Goal: Task Accomplishment & Management: Use online tool/utility

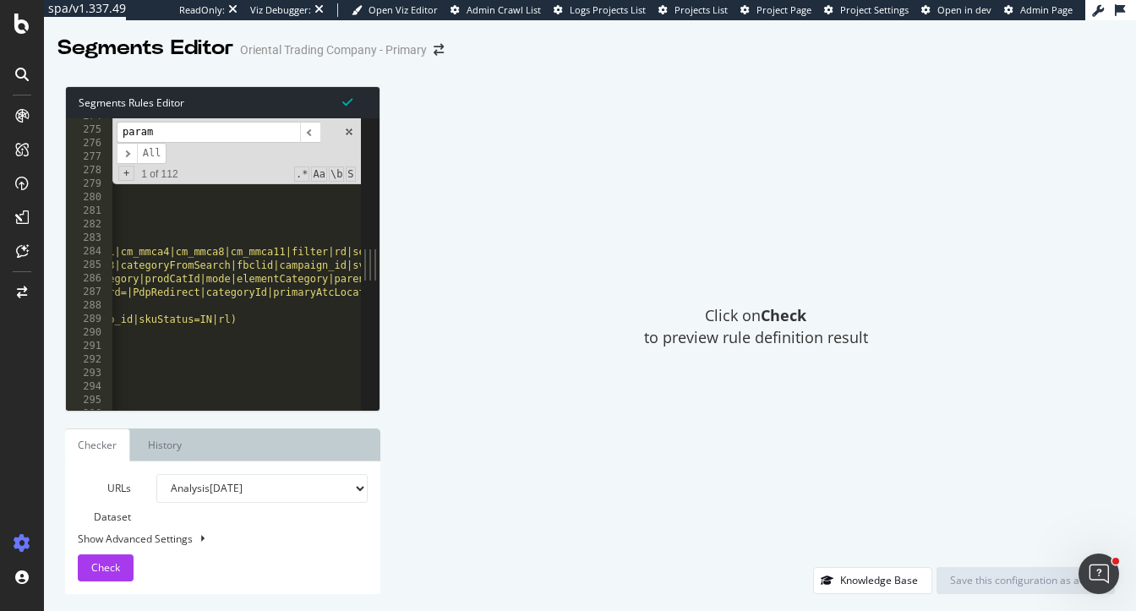
scroll to position [2276, 0]
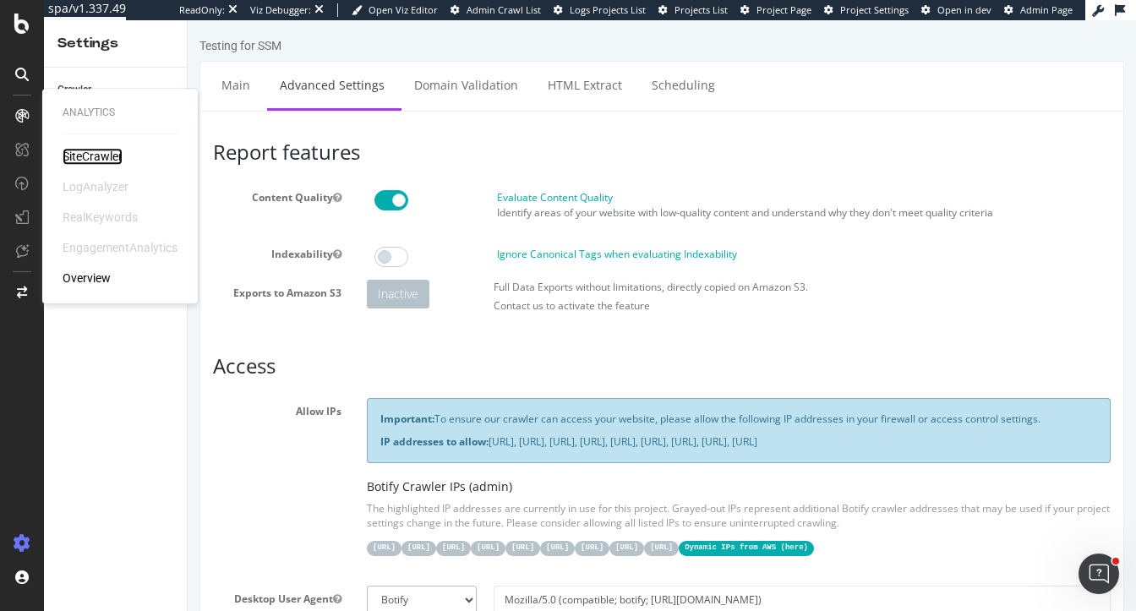
click at [95, 154] on div "SiteCrawler" at bounding box center [93, 156] width 60 height 17
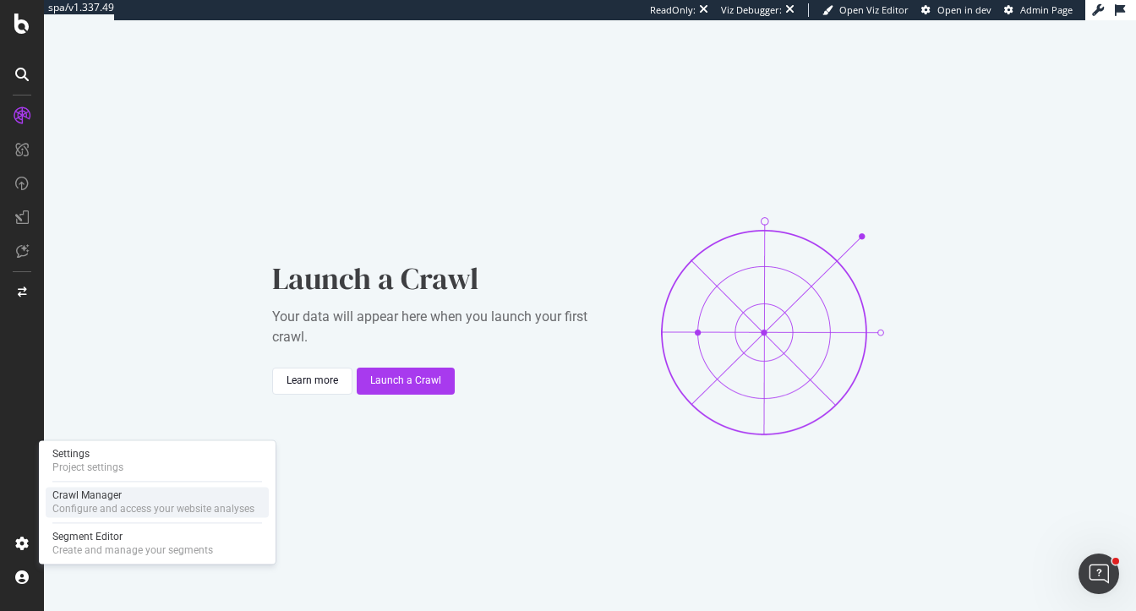
click at [102, 507] on div "Configure and access your website analyses" at bounding box center [153, 509] width 202 height 14
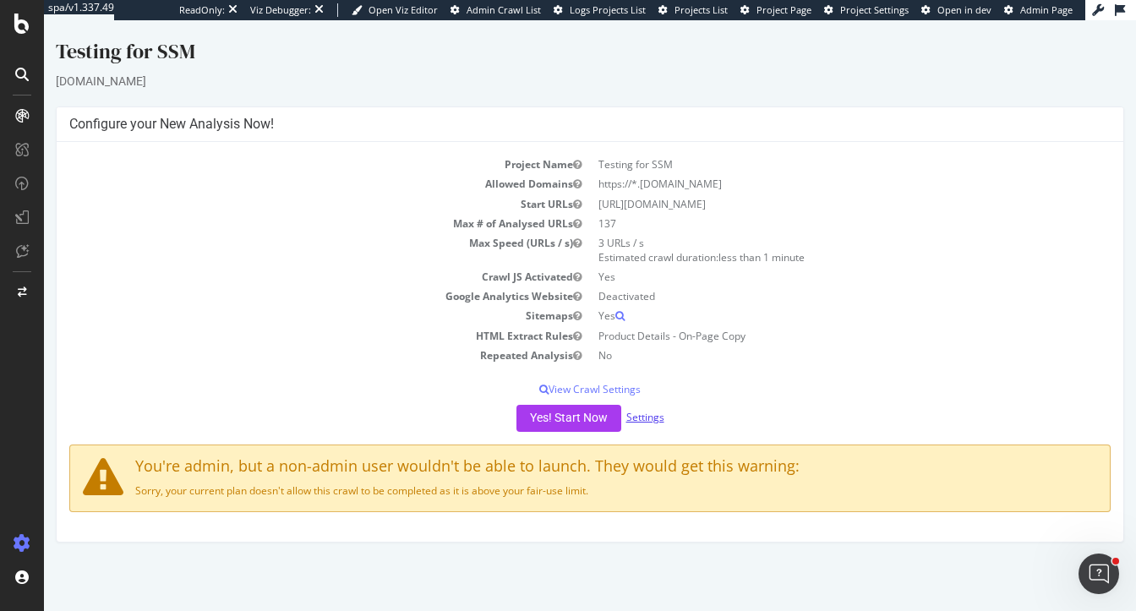
click at [655, 413] on link "Settings" at bounding box center [645, 417] width 38 height 14
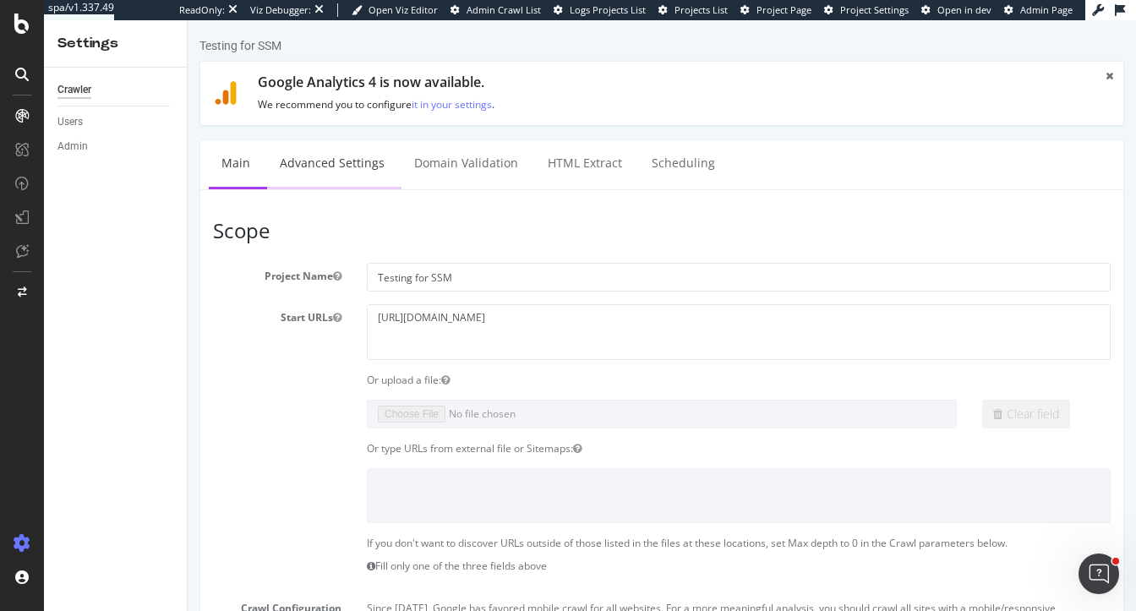
click at [325, 159] on link "Advanced Settings" at bounding box center [332, 163] width 130 height 46
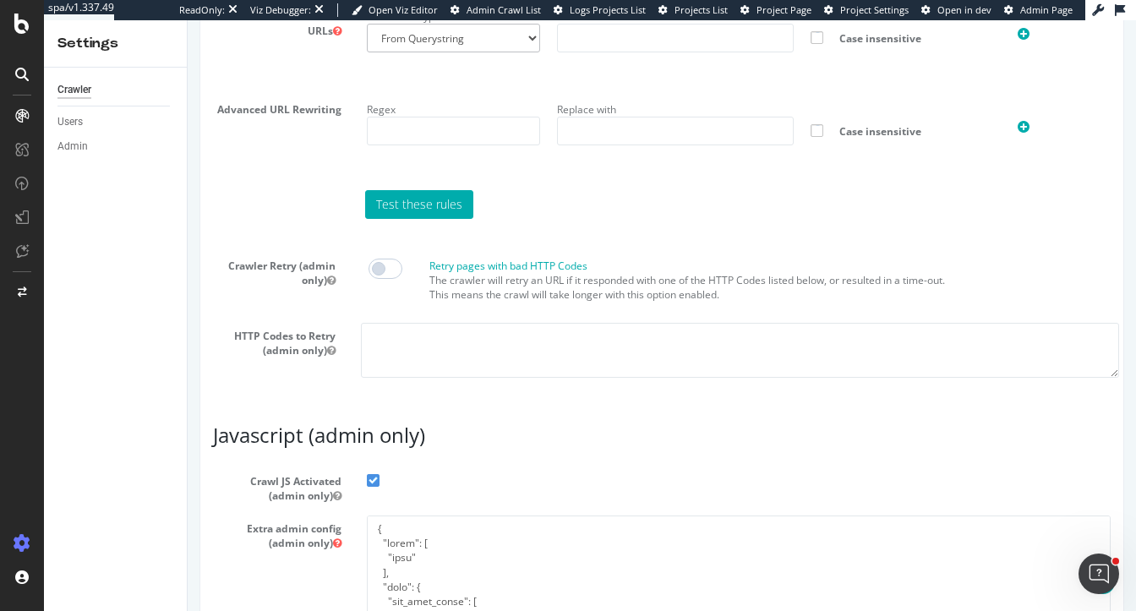
scroll to position [1500, 0]
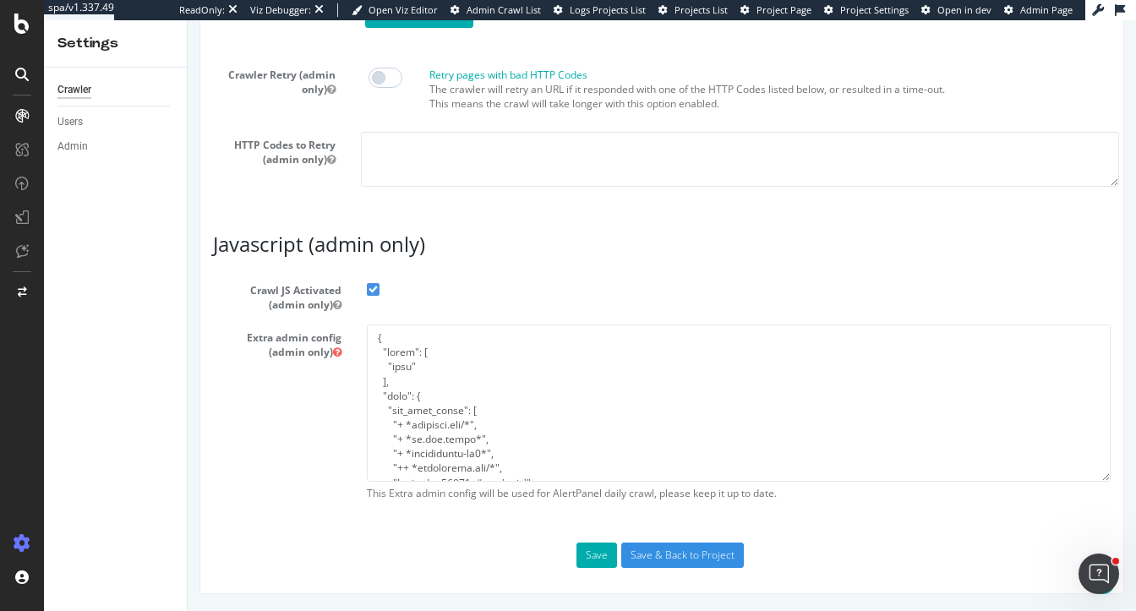
type input "heidi@botify.com"
click at [467, 439] on textarea at bounding box center [739, 403] width 744 height 156
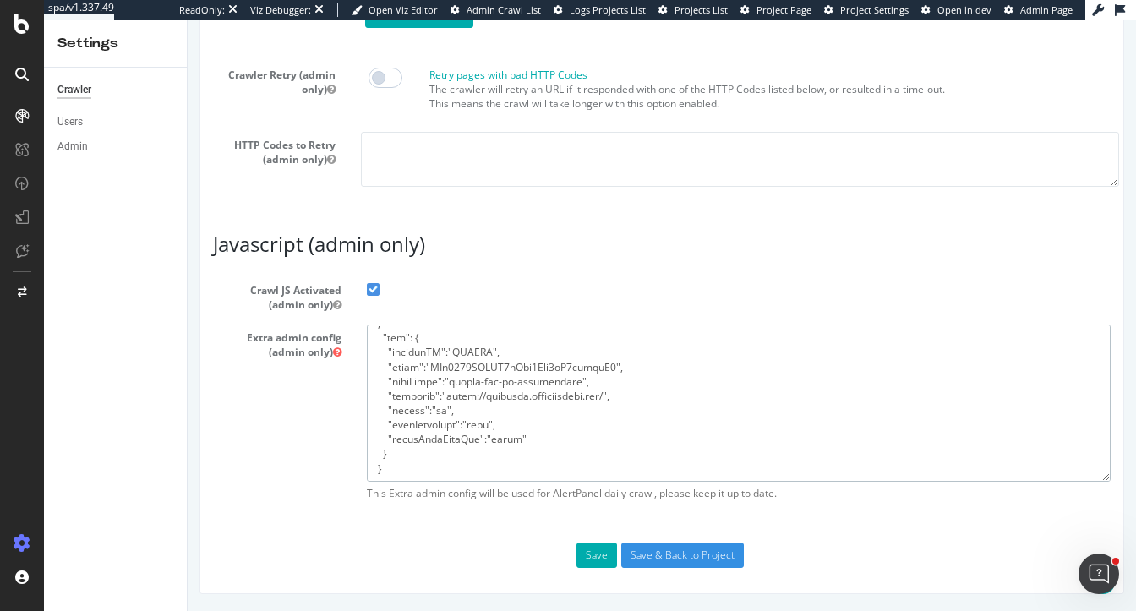
click at [418, 429] on textarea at bounding box center [739, 403] width 744 height 156
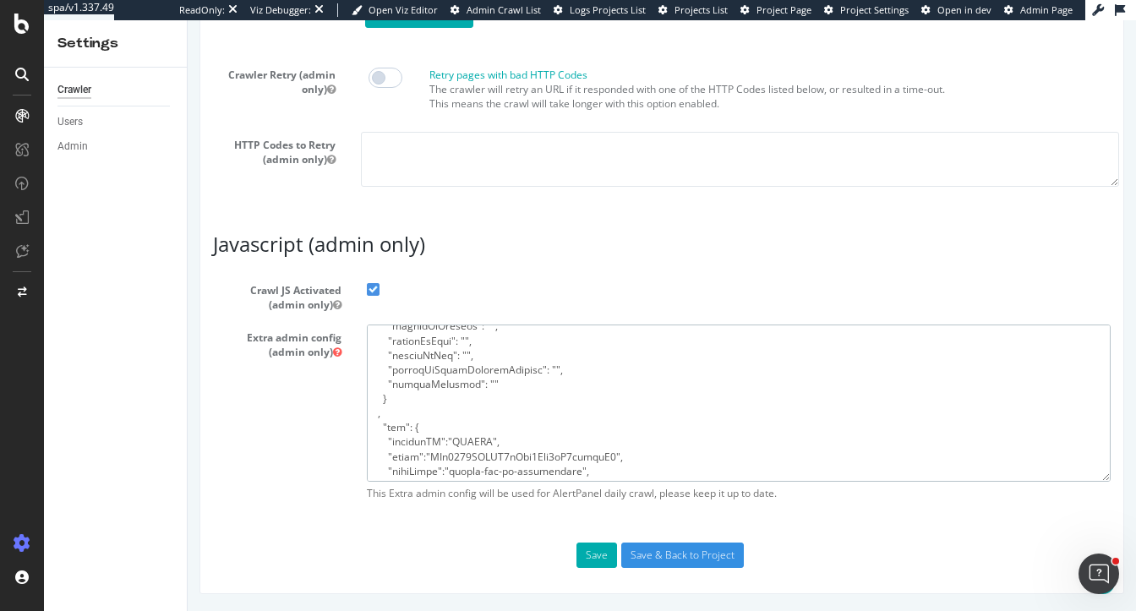
scroll to position [340, 0]
click at [376, 422] on textarea at bounding box center [739, 403] width 744 height 156
type textarea "{ "flags": [ "cube" ], "beta": { "pap_mini_rules": [ "+ *monetate.net/*", "+ *p…"
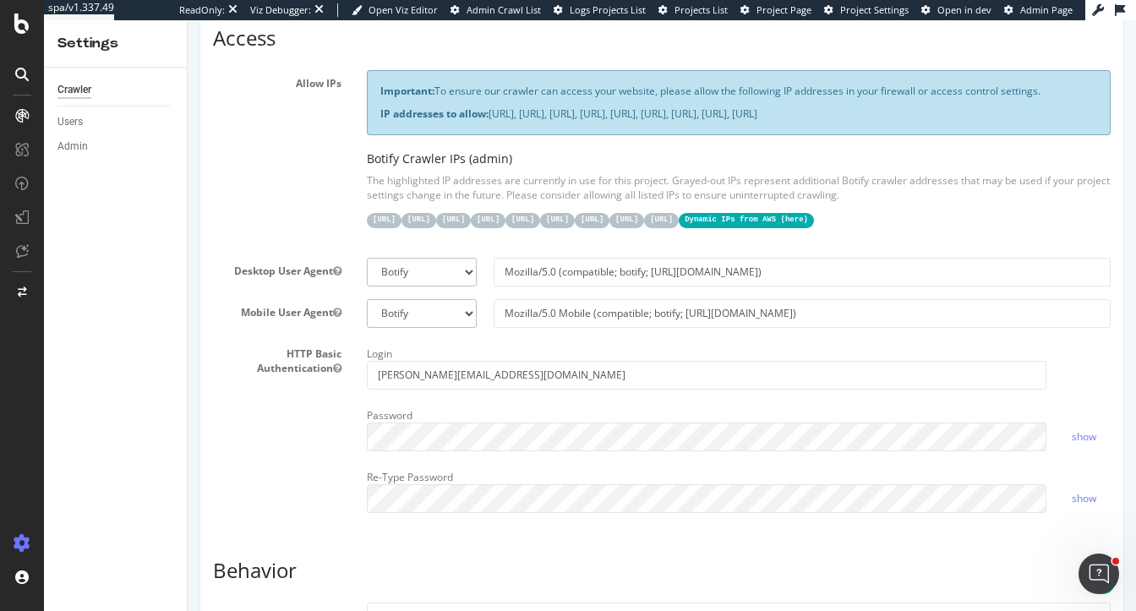
scroll to position [347, 0]
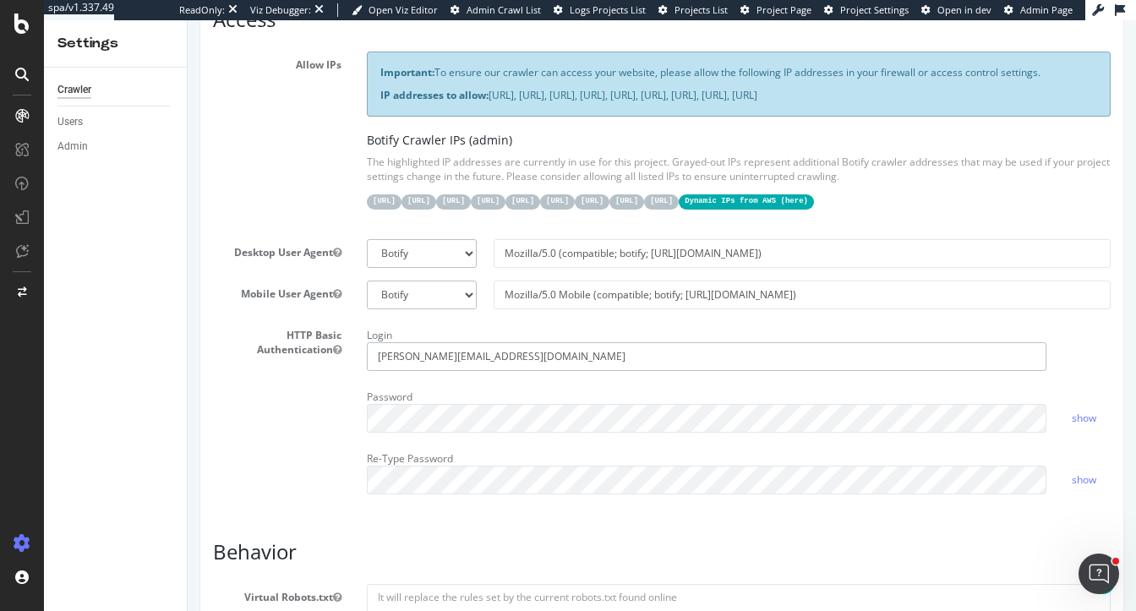
drag, startPoint x: 480, startPoint y: 382, endPoint x: 112, endPoint y: 325, distance: 372.1
click at [240, 479] on div "HTTP Basic Authentication Login Password show Re-Type Password show" at bounding box center [661, 414] width 923 height 185
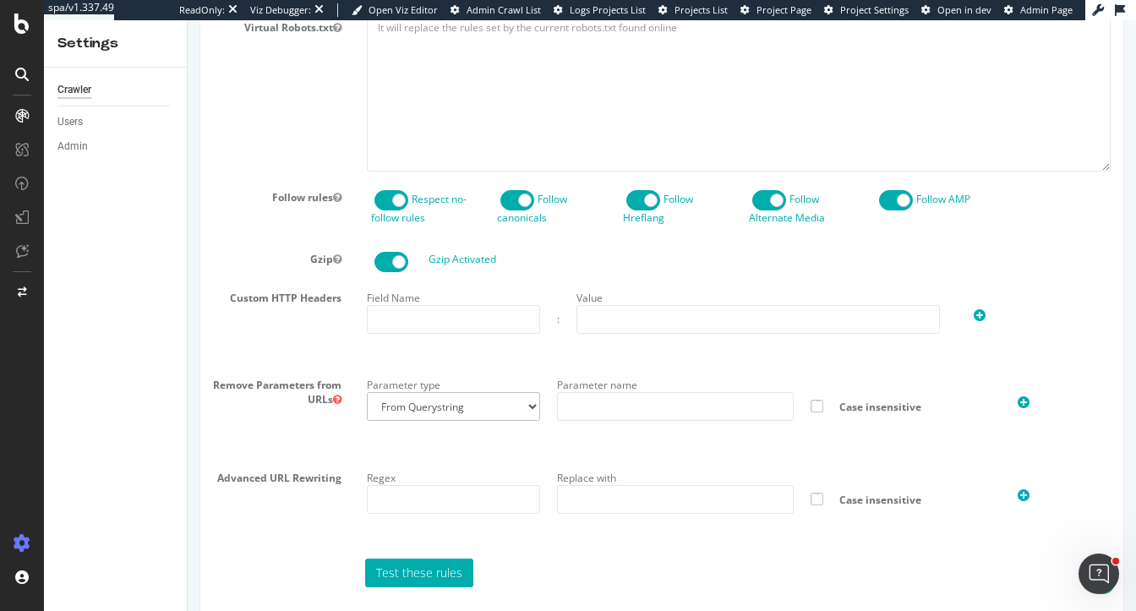
scroll to position [1500, 0]
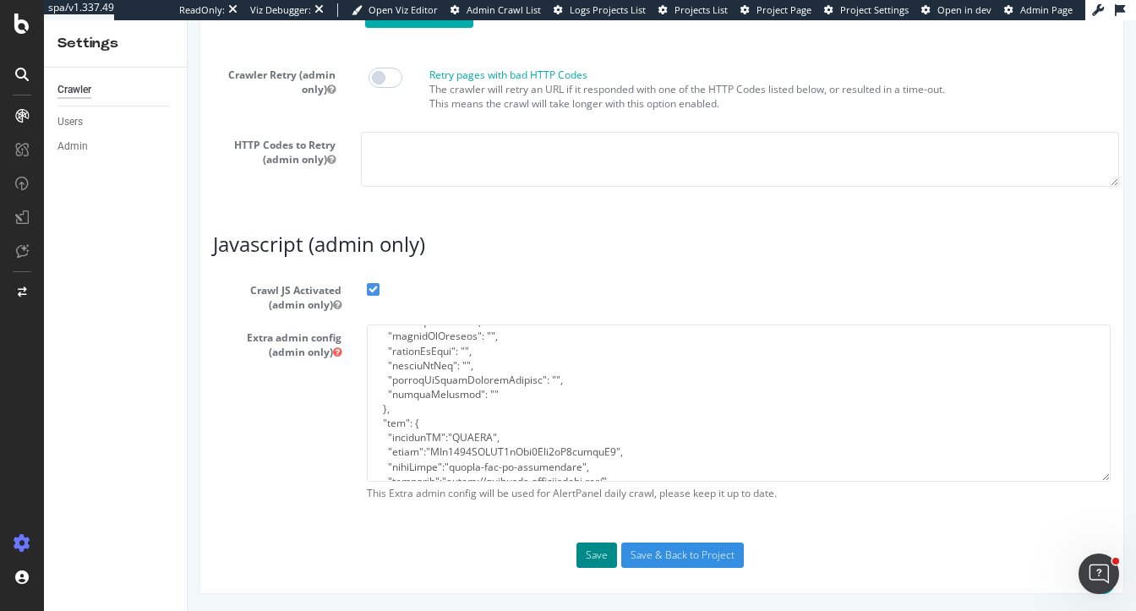
click at [600, 553] on button "Save" at bounding box center [597, 555] width 41 height 25
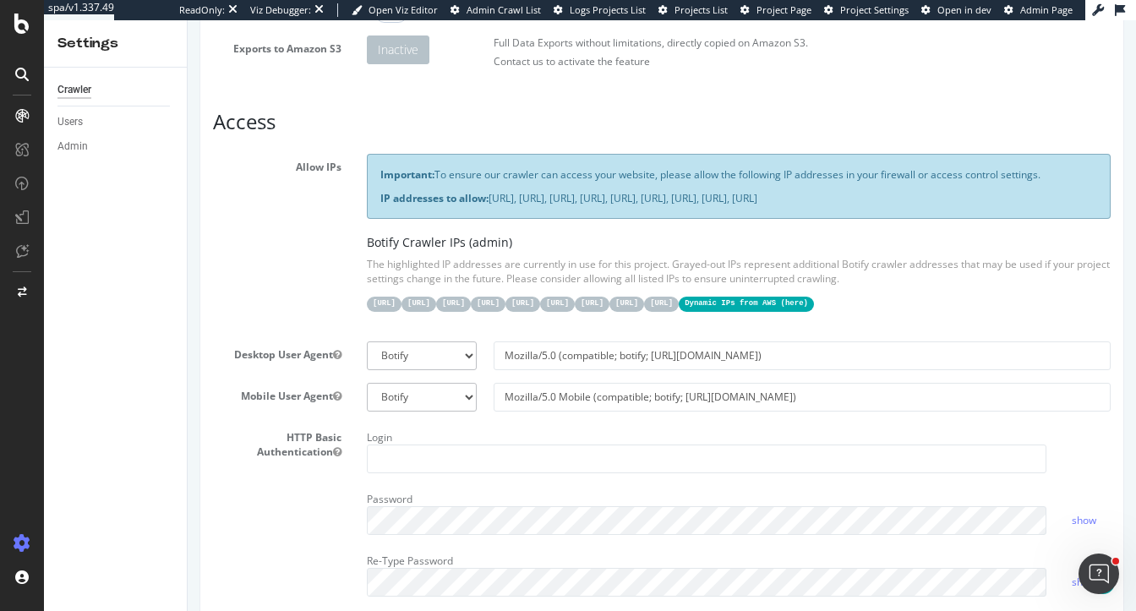
scroll to position [0, 0]
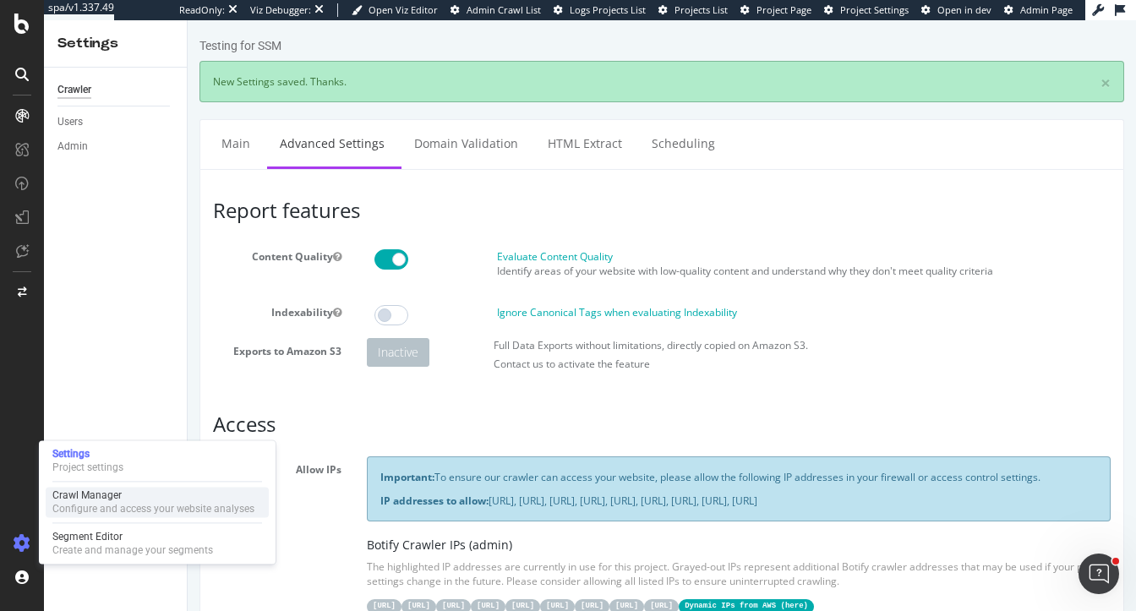
click at [75, 510] on div "Configure and access your website analyses" at bounding box center [153, 509] width 202 height 14
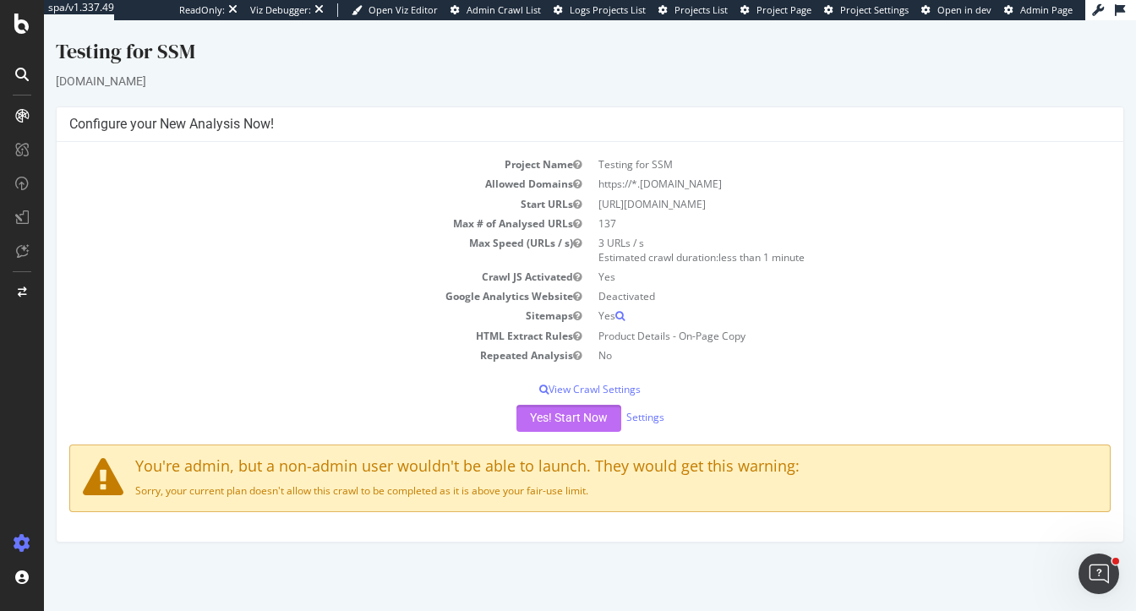
click at [567, 429] on button "Yes! Start Now" at bounding box center [568, 418] width 105 height 27
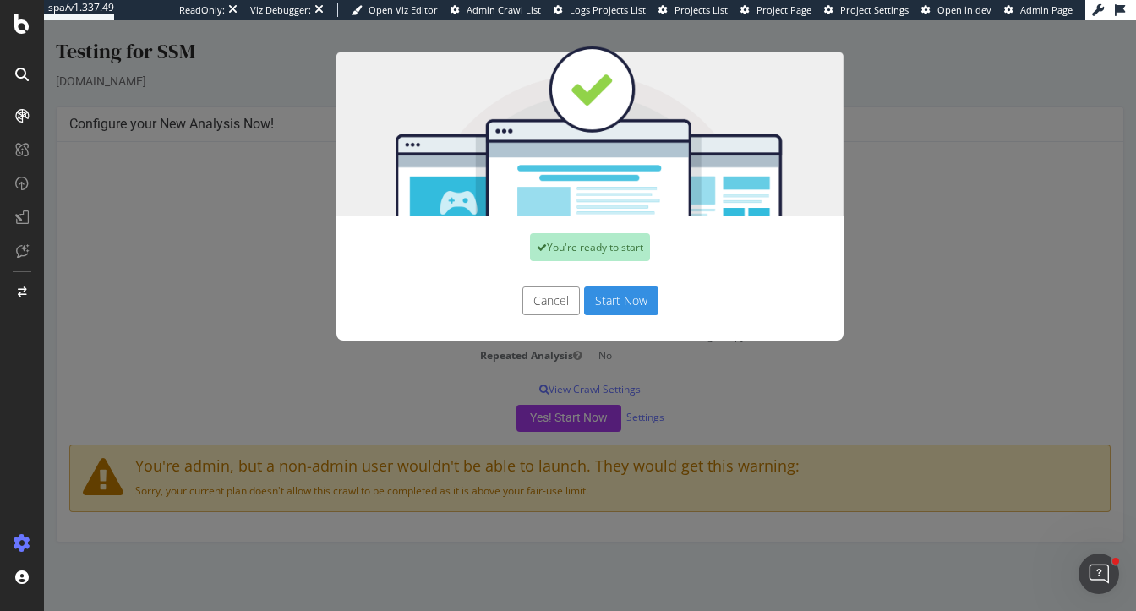
click at [629, 306] on button "Start Now" at bounding box center [621, 301] width 74 height 29
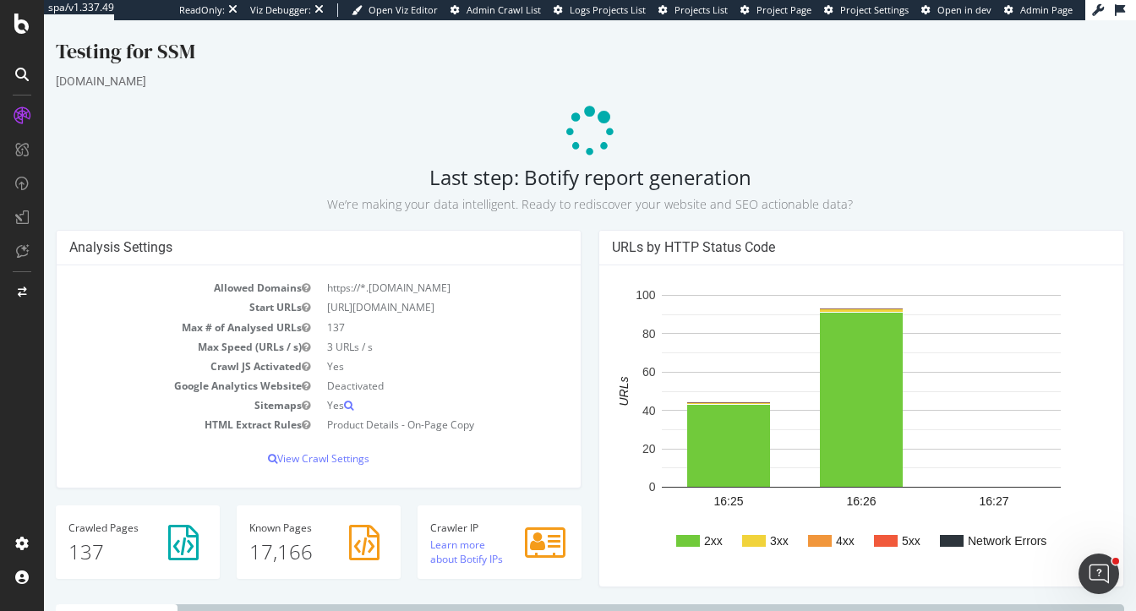
drag, startPoint x: 428, startPoint y: 179, endPoint x: 830, endPoint y: 182, distance: 402.4
click at [831, 183] on h2 "Last step: Botify report generation We’re making your data intelligent. Ready t…" at bounding box center [590, 189] width 1069 height 47
click at [830, 182] on h2 "Last step: Botify report generation We’re making your data intelligent. Ready t…" at bounding box center [590, 189] width 1069 height 47
drag, startPoint x: 770, startPoint y: 182, endPoint x: 374, endPoint y: 180, distance: 395.6
click at [374, 180] on h2 "Last step: Botify report generation We’re making your data intelligent. Ready t…" at bounding box center [590, 189] width 1069 height 47
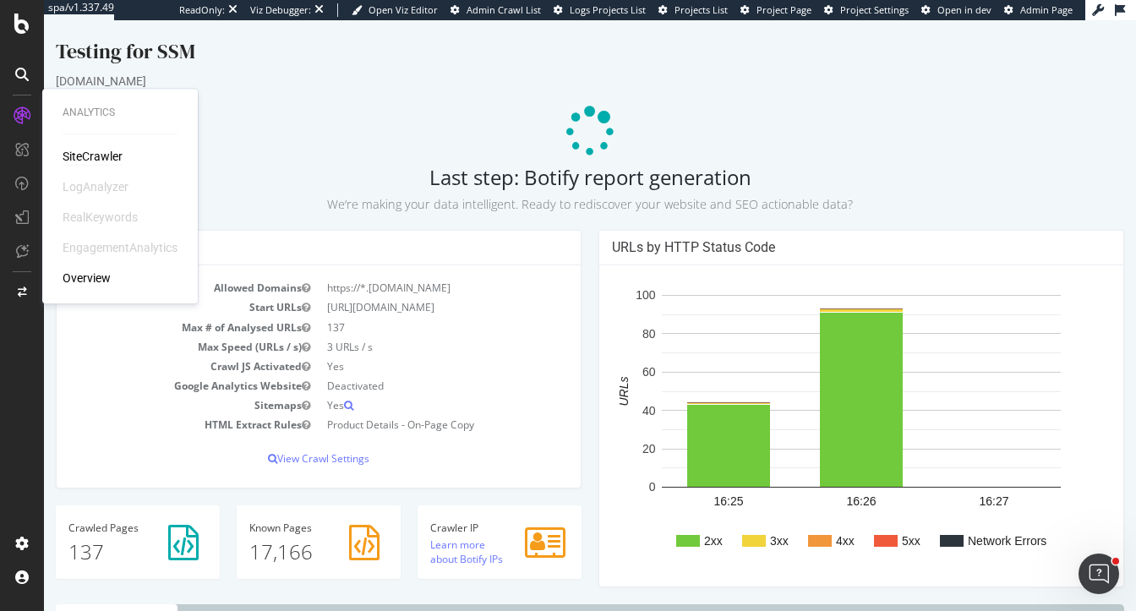
click at [403, 88] on div "orientaltrading.com" at bounding box center [590, 81] width 1069 height 17
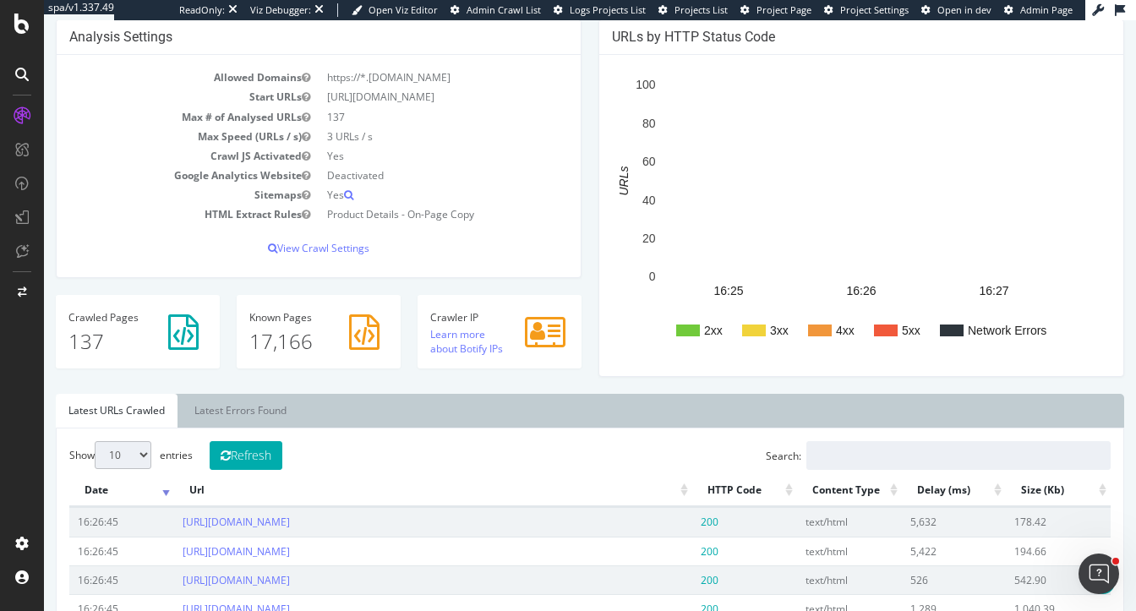
scroll to position [213, 0]
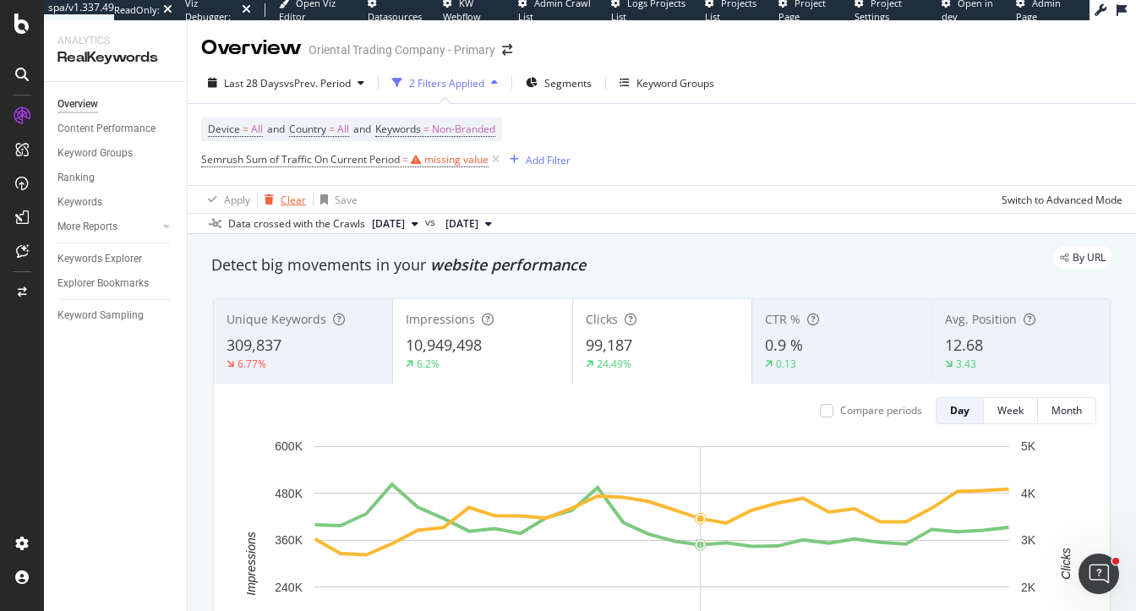
click at [272, 198] on icon "button" at bounding box center [269, 199] width 9 height 10
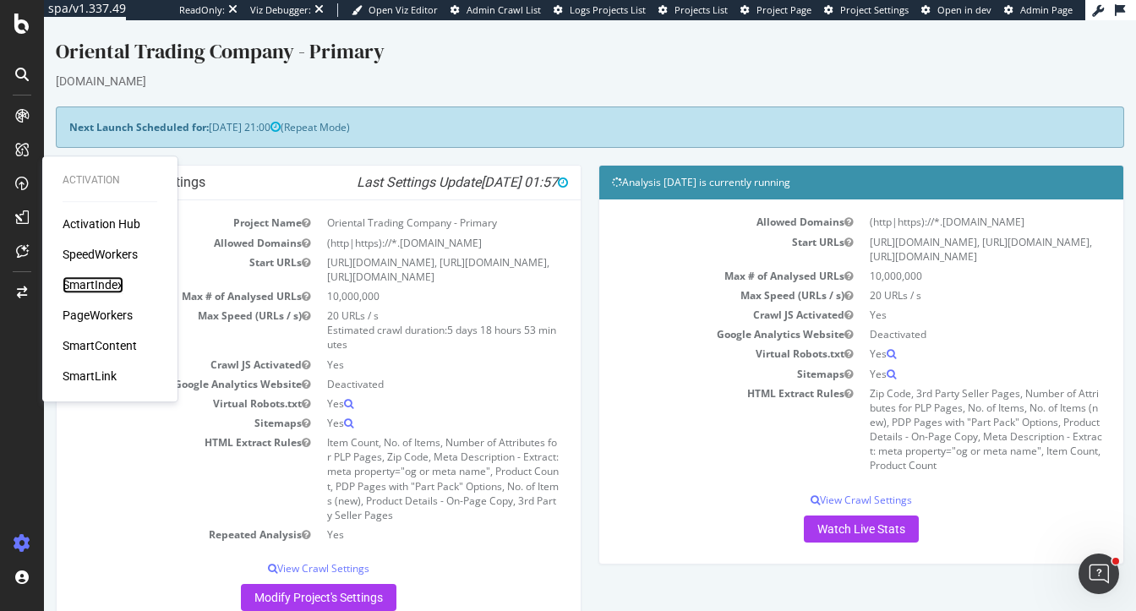
click at [112, 288] on div "SmartIndex" at bounding box center [93, 284] width 61 height 17
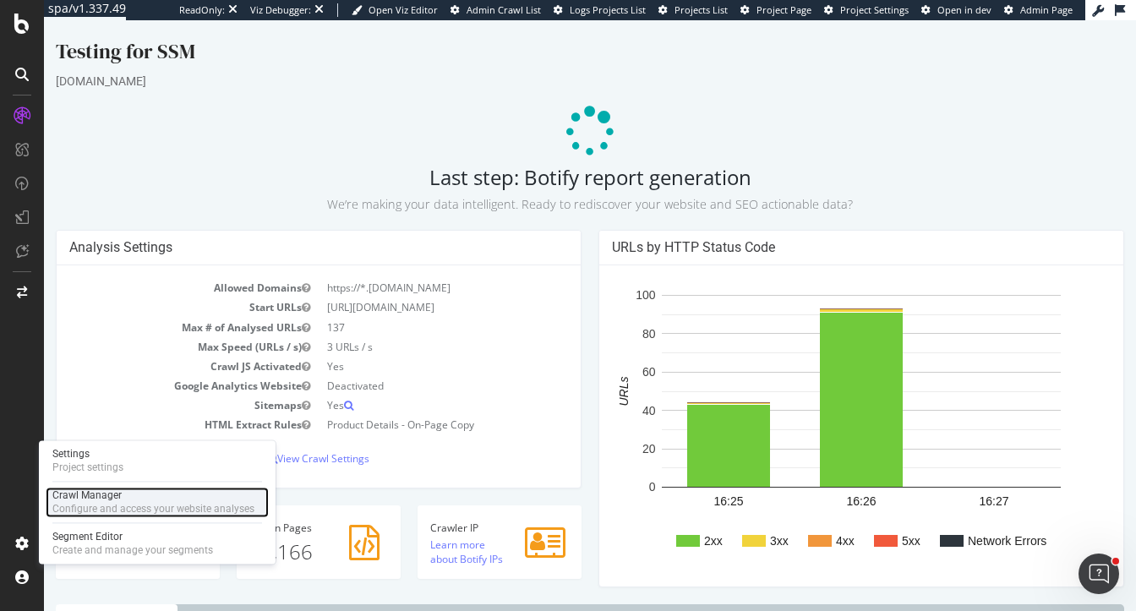
click at [81, 491] on div "Crawl Manager" at bounding box center [153, 496] width 202 height 14
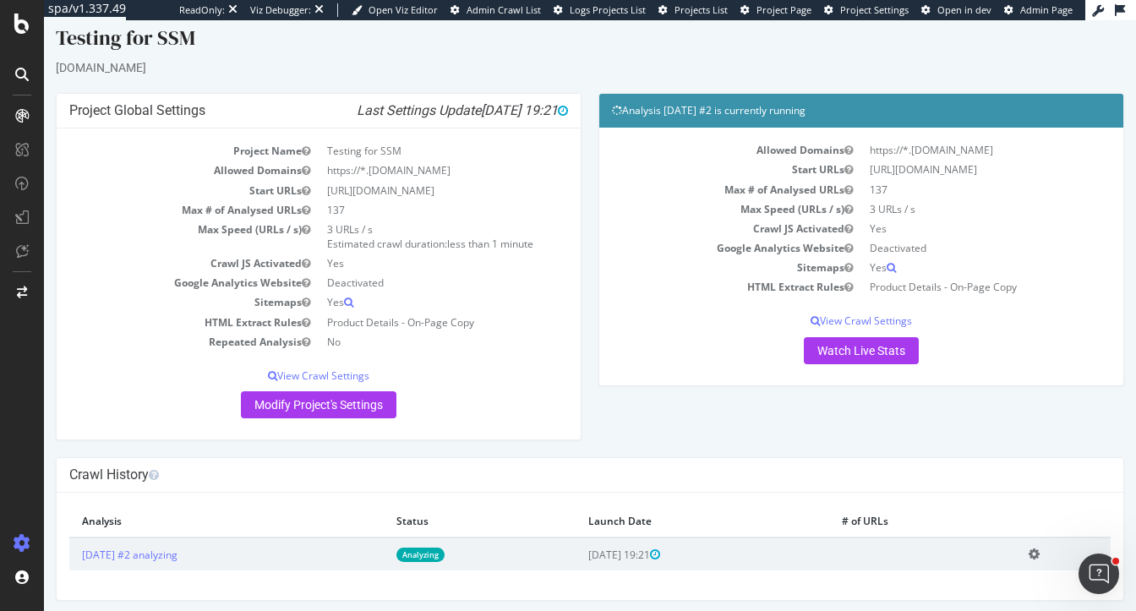
scroll to position [19, 0]
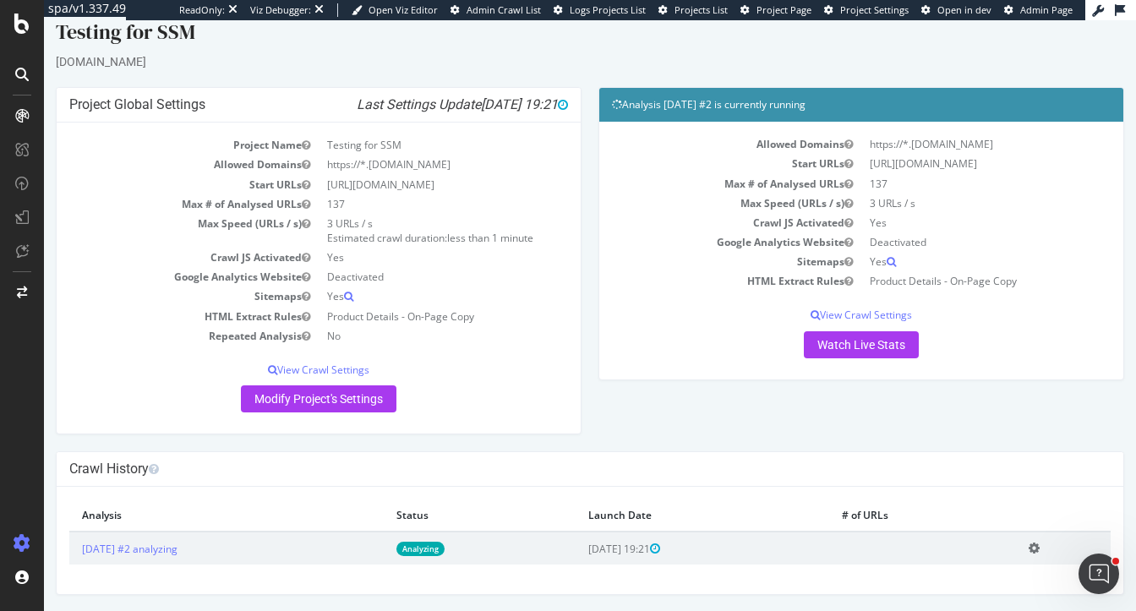
click at [656, 446] on div "Project Global Settings Last Settings Update 2025-09-30 19:21 Project Name Test…" at bounding box center [589, 269] width 1085 height 364
click at [172, 544] on link "2025 Sep. 30th #2 analyzing" at bounding box center [130, 549] width 96 height 14
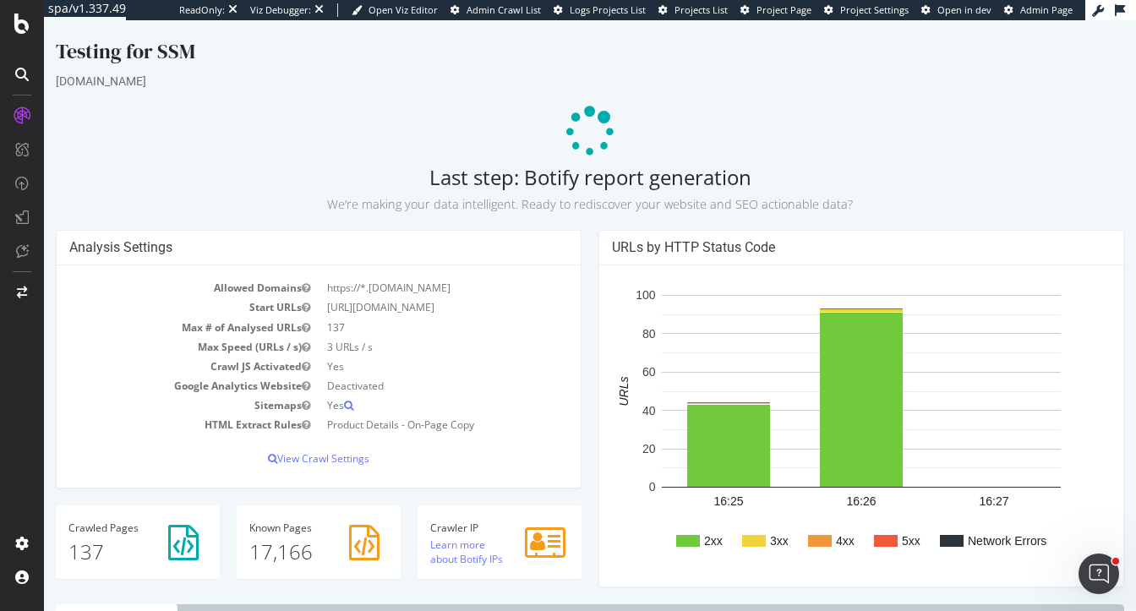
drag, startPoint x: 844, startPoint y: 205, endPoint x: 585, endPoint y: 203, distance: 259.5
click at [585, 203] on small "We’re making your data intelligent. Ready to rediscover your website and SEO ac…" at bounding box center [590, 204] width 526 height 16
click at [832, 124] on p at bounding box center [590, 132] width 1069 height 51
